Goal: Find contact information: Find contact information

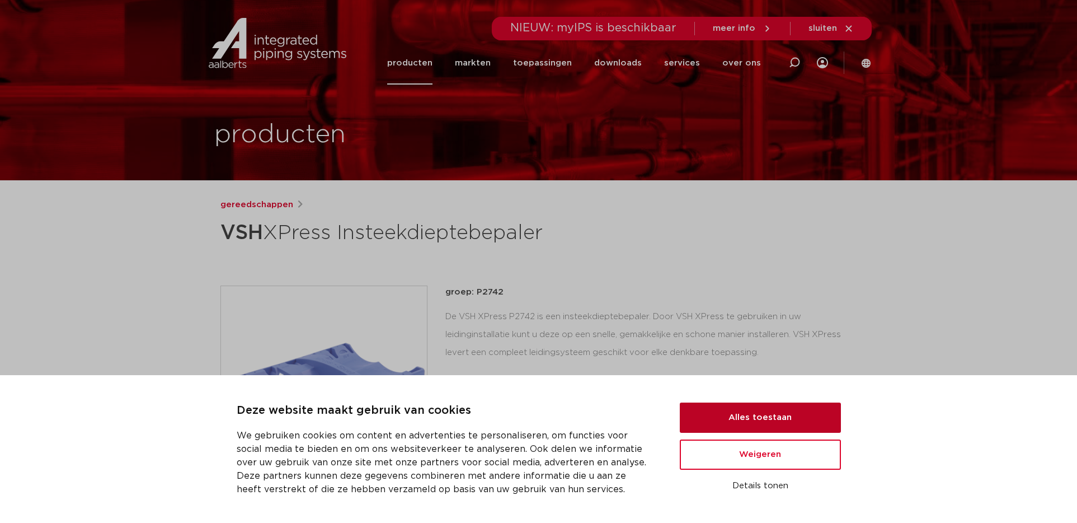
click at [808, 420] on button "Alles toestaan" at bounding box center [760, 417] width 161 height 30
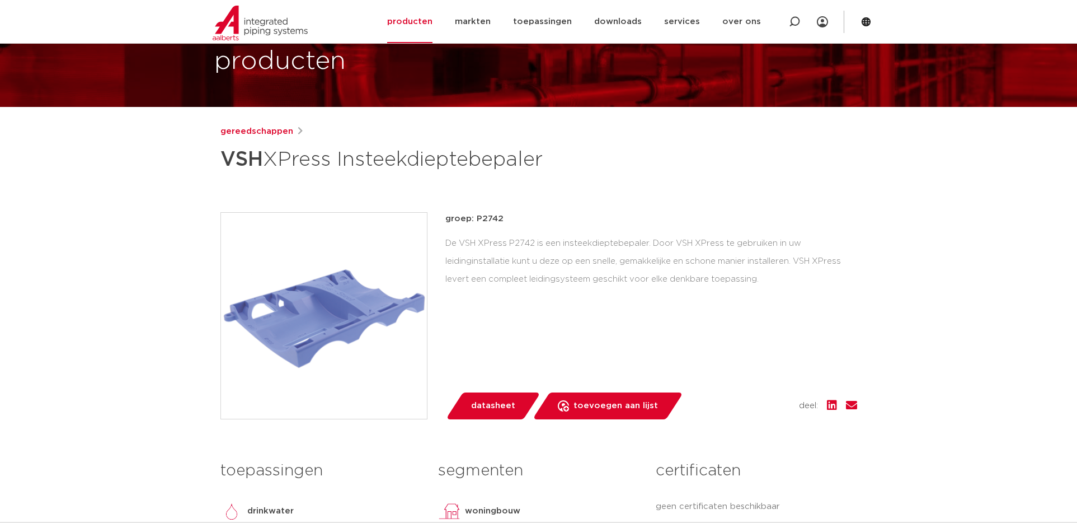
scroll to position [55, 0]
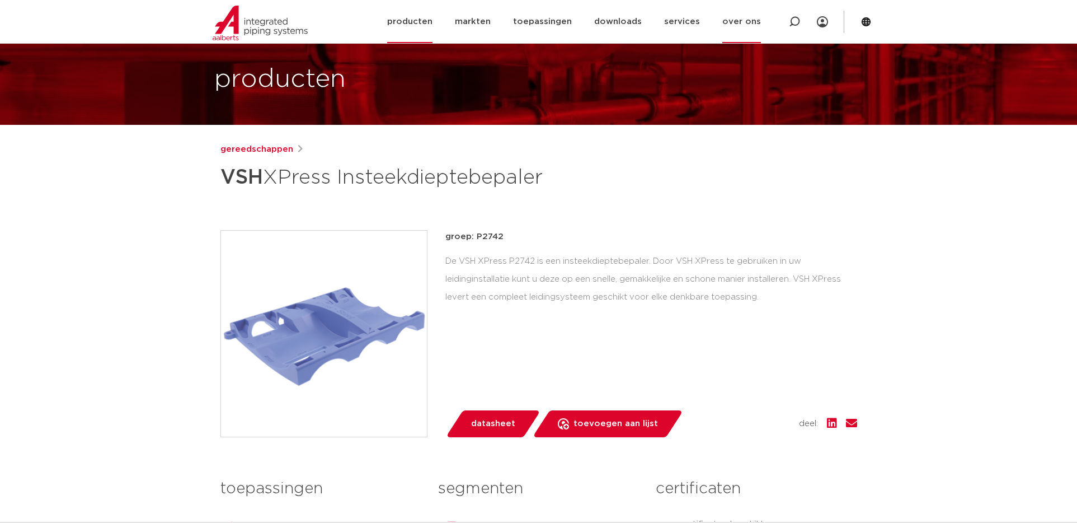
click at [726, 26] on link "over ons" at bounding box center [741, 21] width 39 height 43
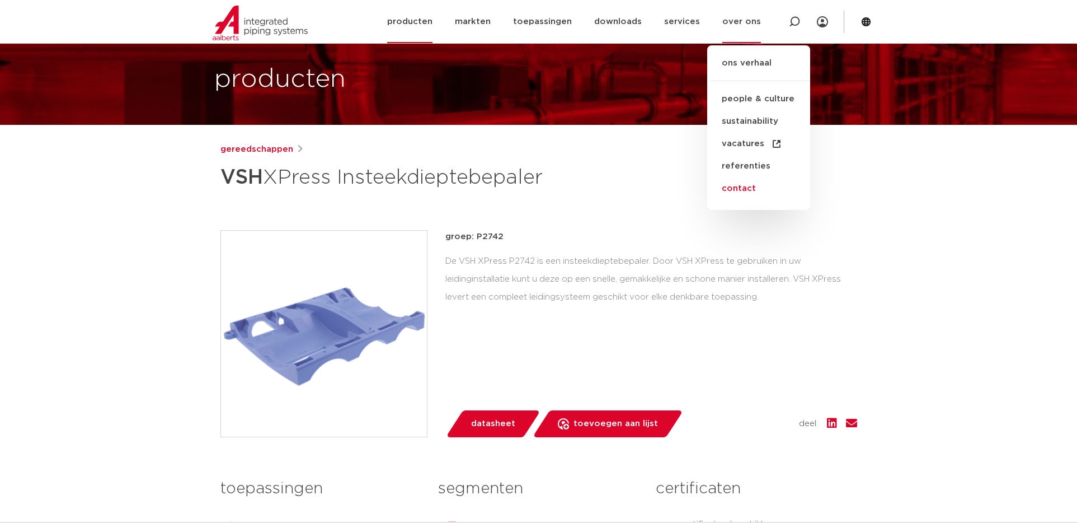
click at [734, 193] on link "contact" at bounding box center [758, 188] width 103 height 22
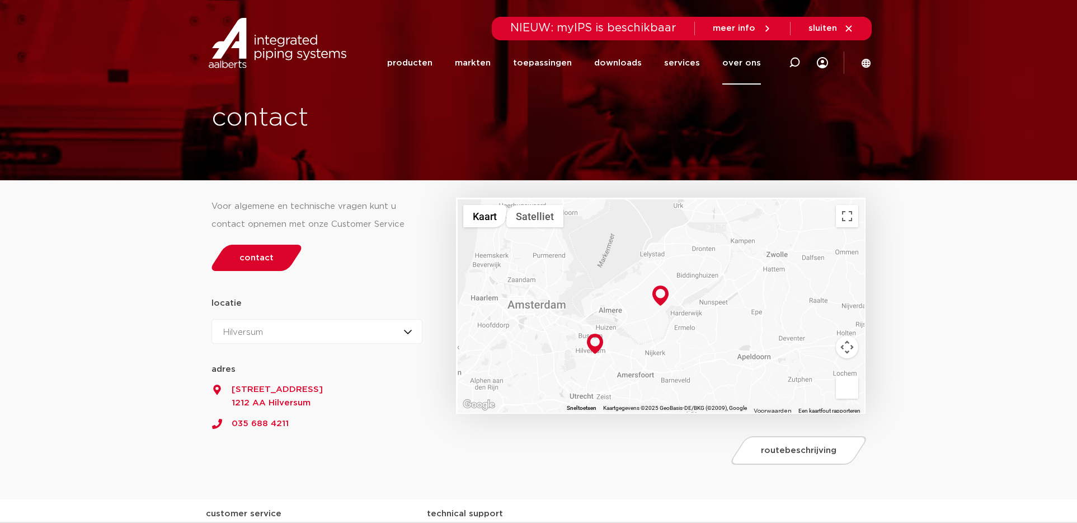
click at [362, 340] on div "Hilversum Hilversum Zeewolde" at bounding box center [316, 331] width 211 height 25
click at [299, 329] on div "Hilversum Hilversum Zeewolde" at bounding box center [316, 331] width 211 height 25
